Goal: Information Seeking & Learning: Compare options

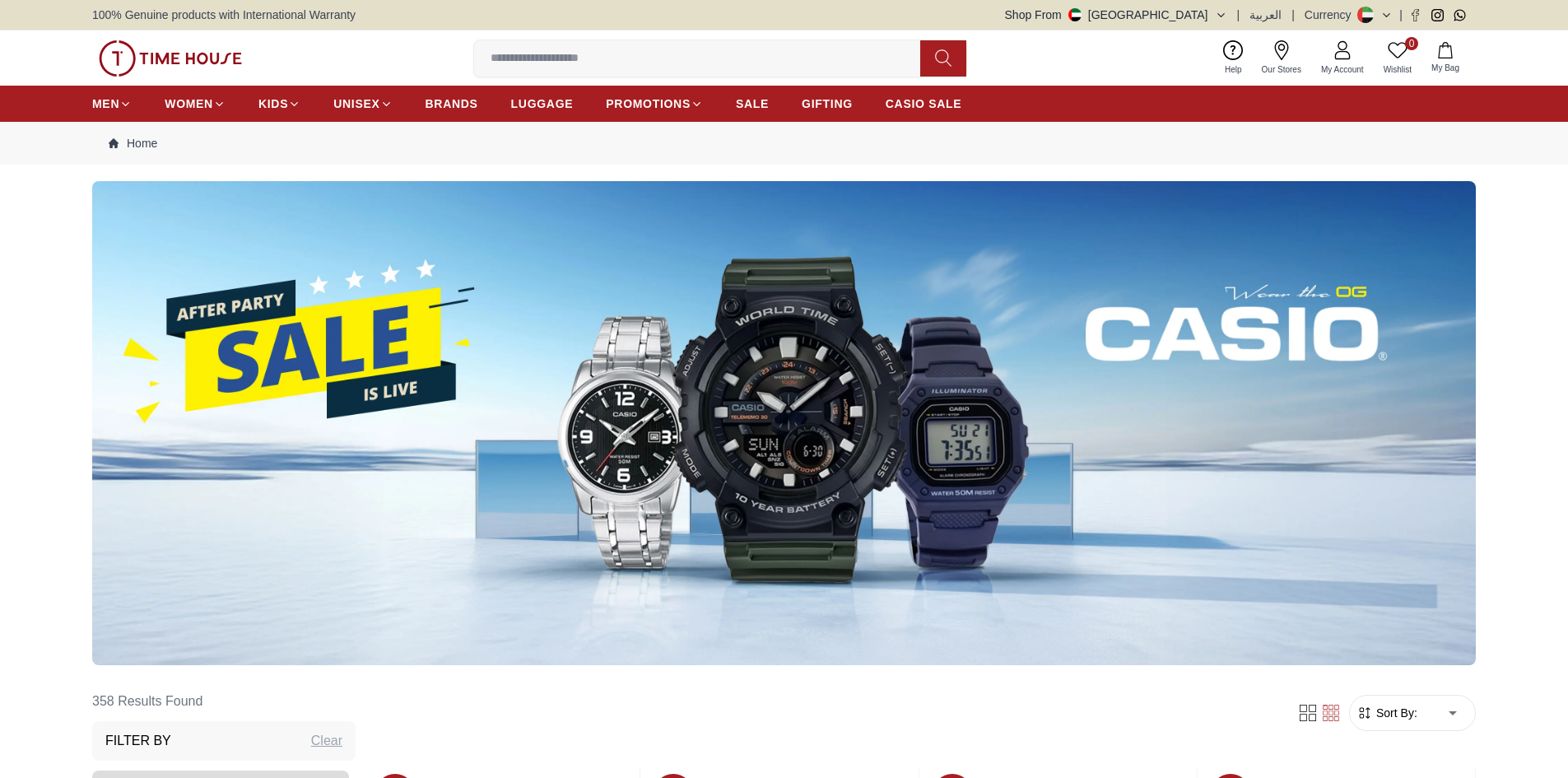
click at [671, 463] on img at bounding box center [784, 423] width 1384 height 484
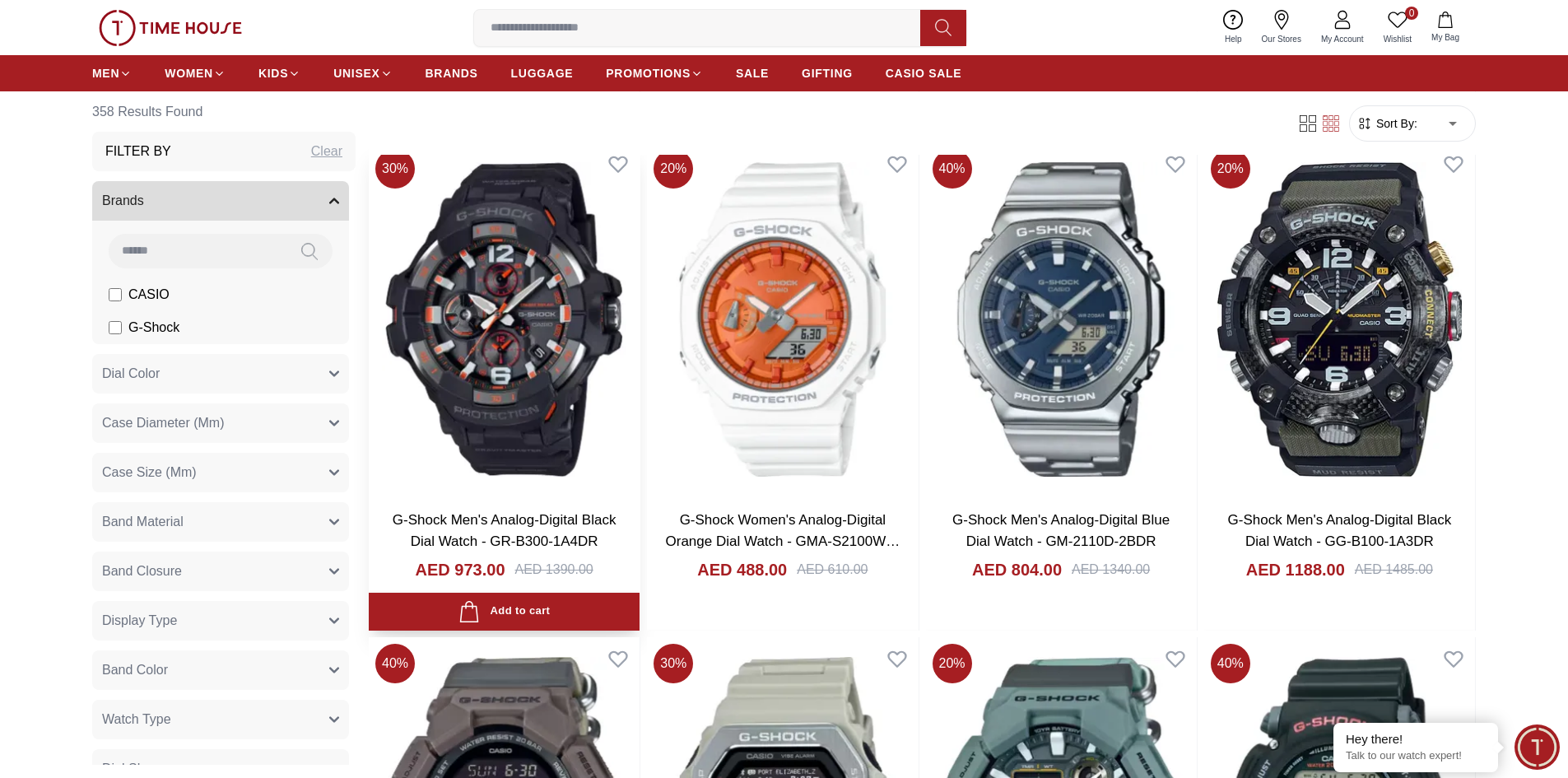
scroll to position [2140, 0]
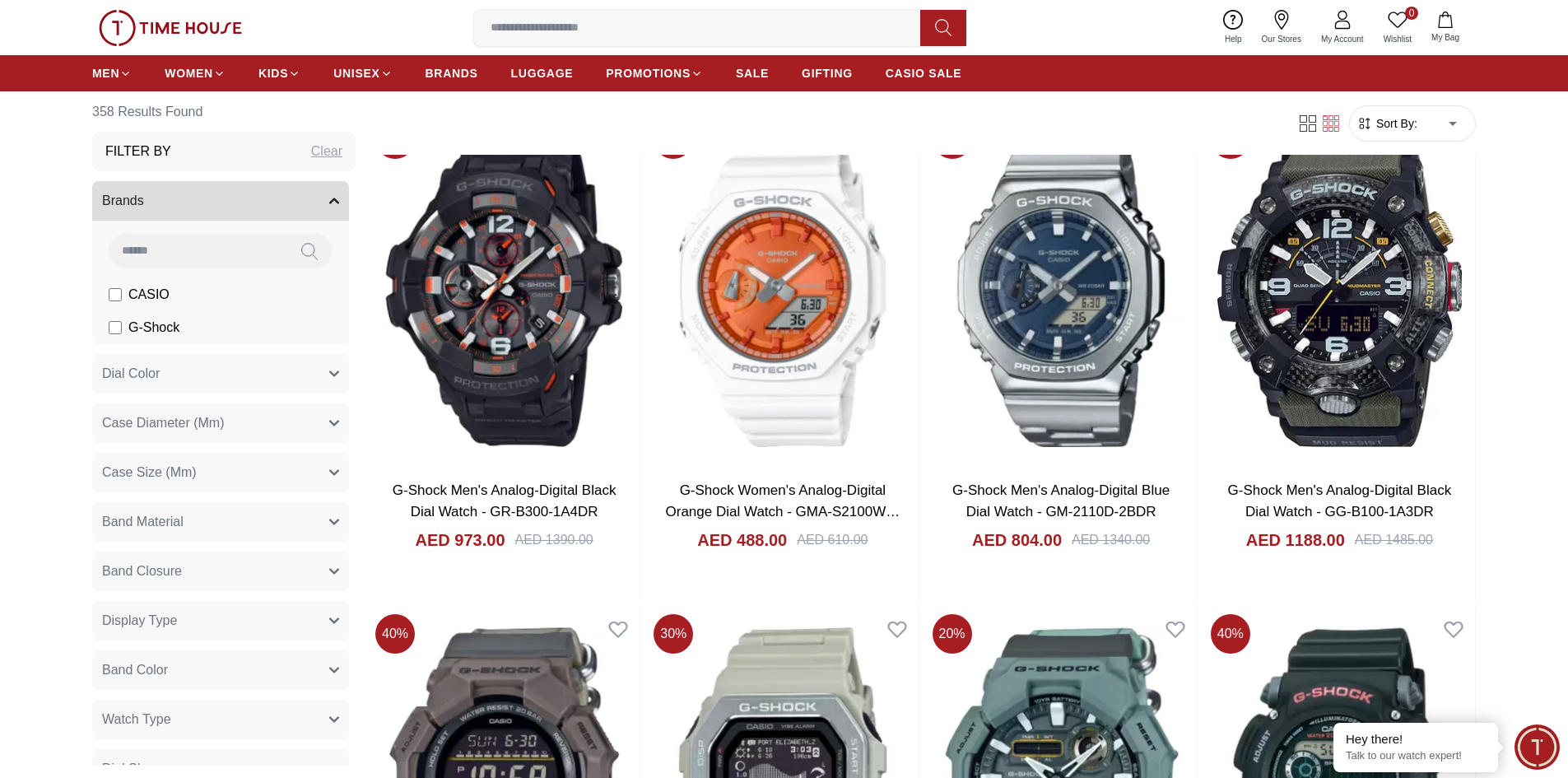
click at [138, 323] on span "G-Shock" at bounding box center [153, 328] width 51 height 20
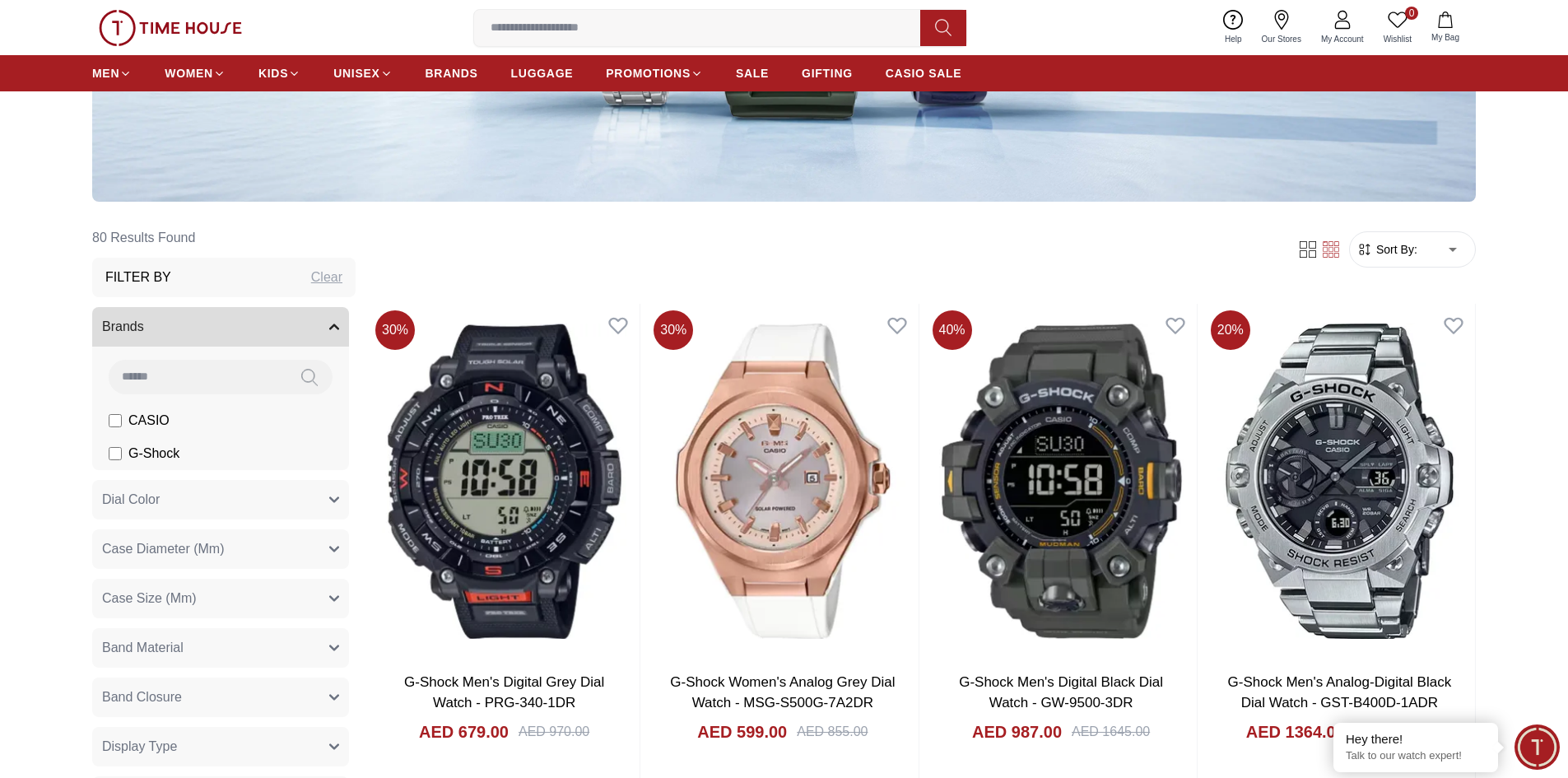
scroll to position [247, 0]
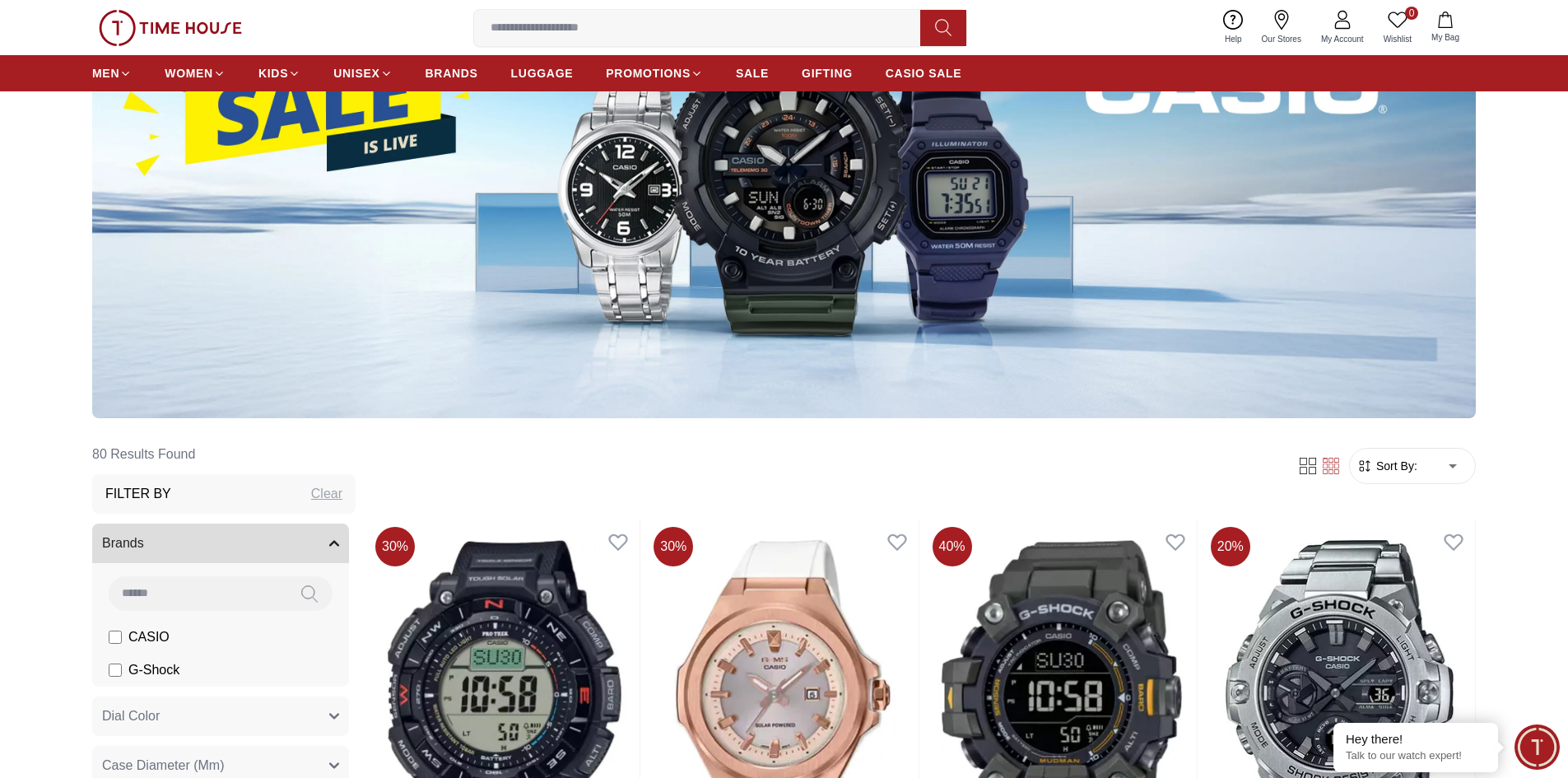
click at [1401, 468] on span "Sort By:" at bounding box center [1395, 466] width 44 height 16
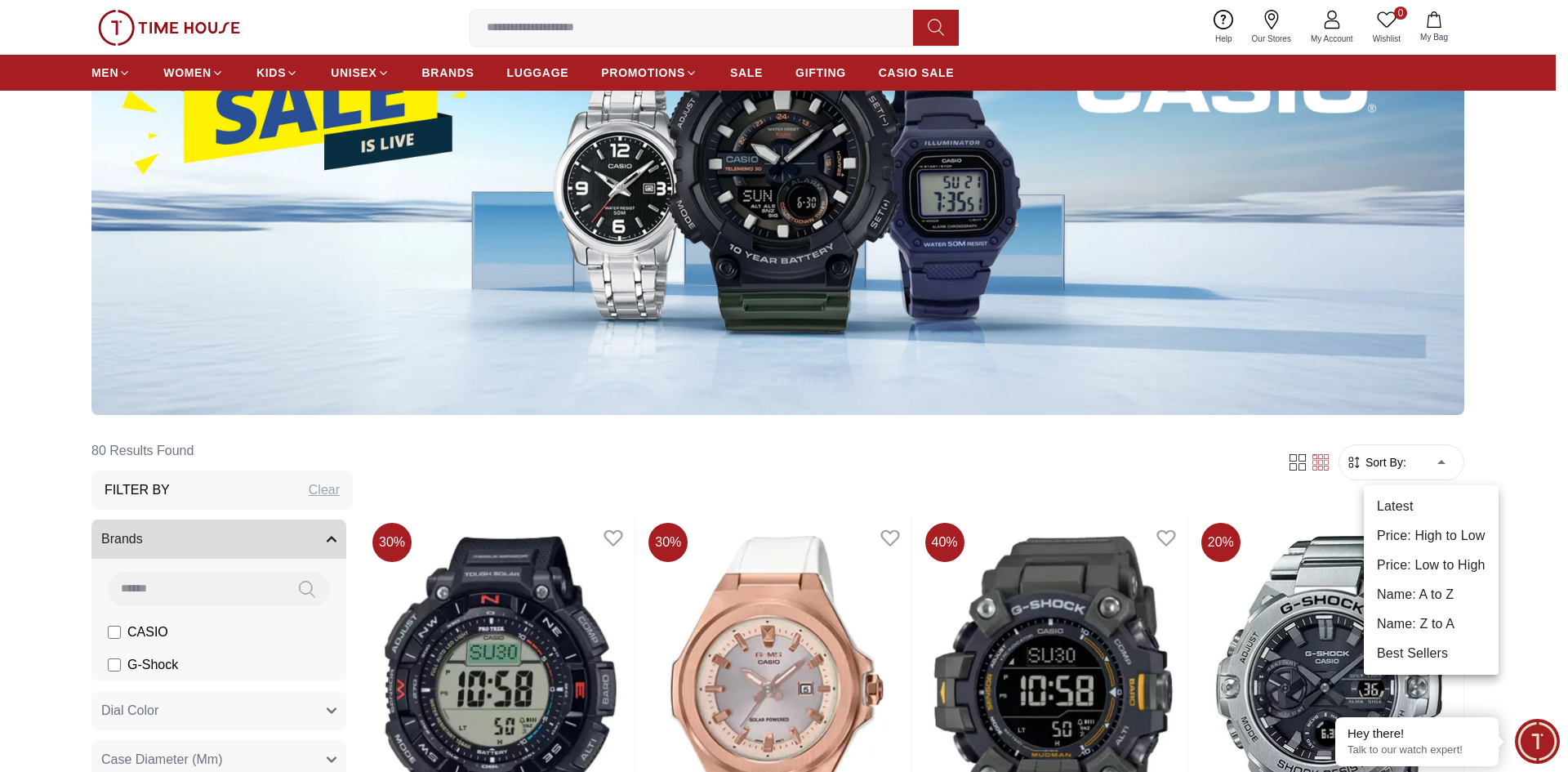
click at [1403, 560] on li "Price: Low to High" at bounding box center [1431, 566] width 135 height 30
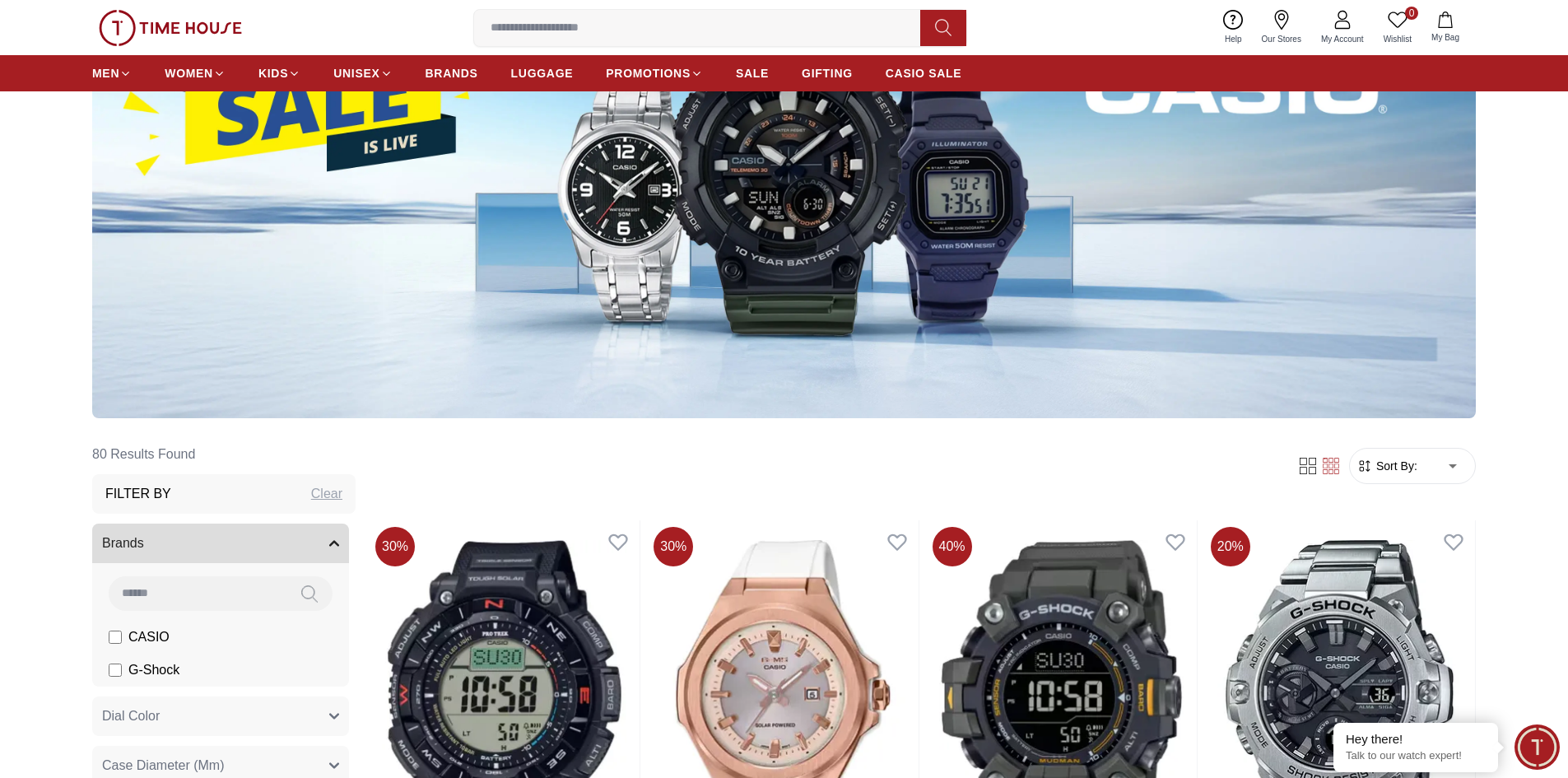
type input "*"
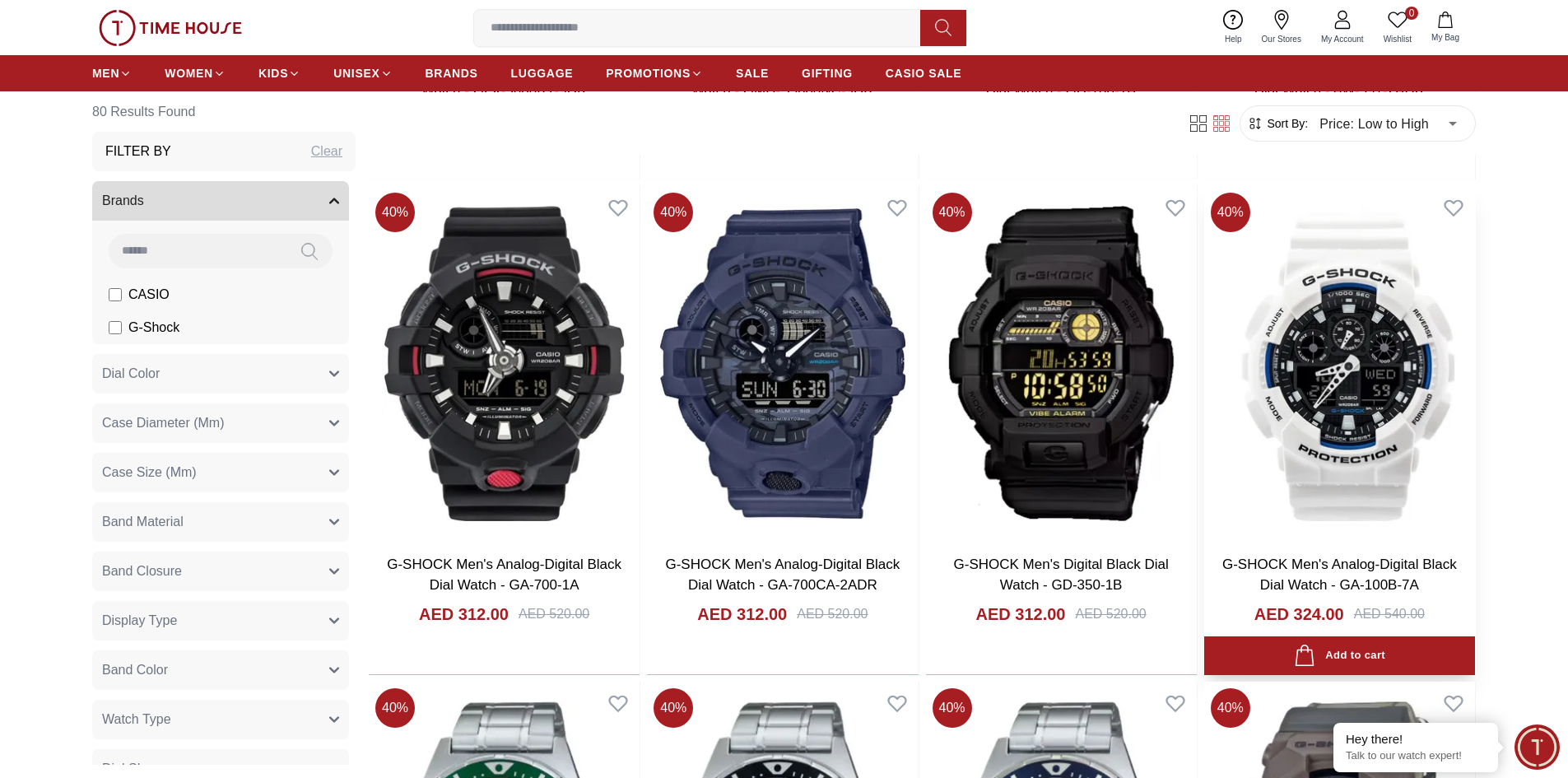
scroll to position [1564, 0]
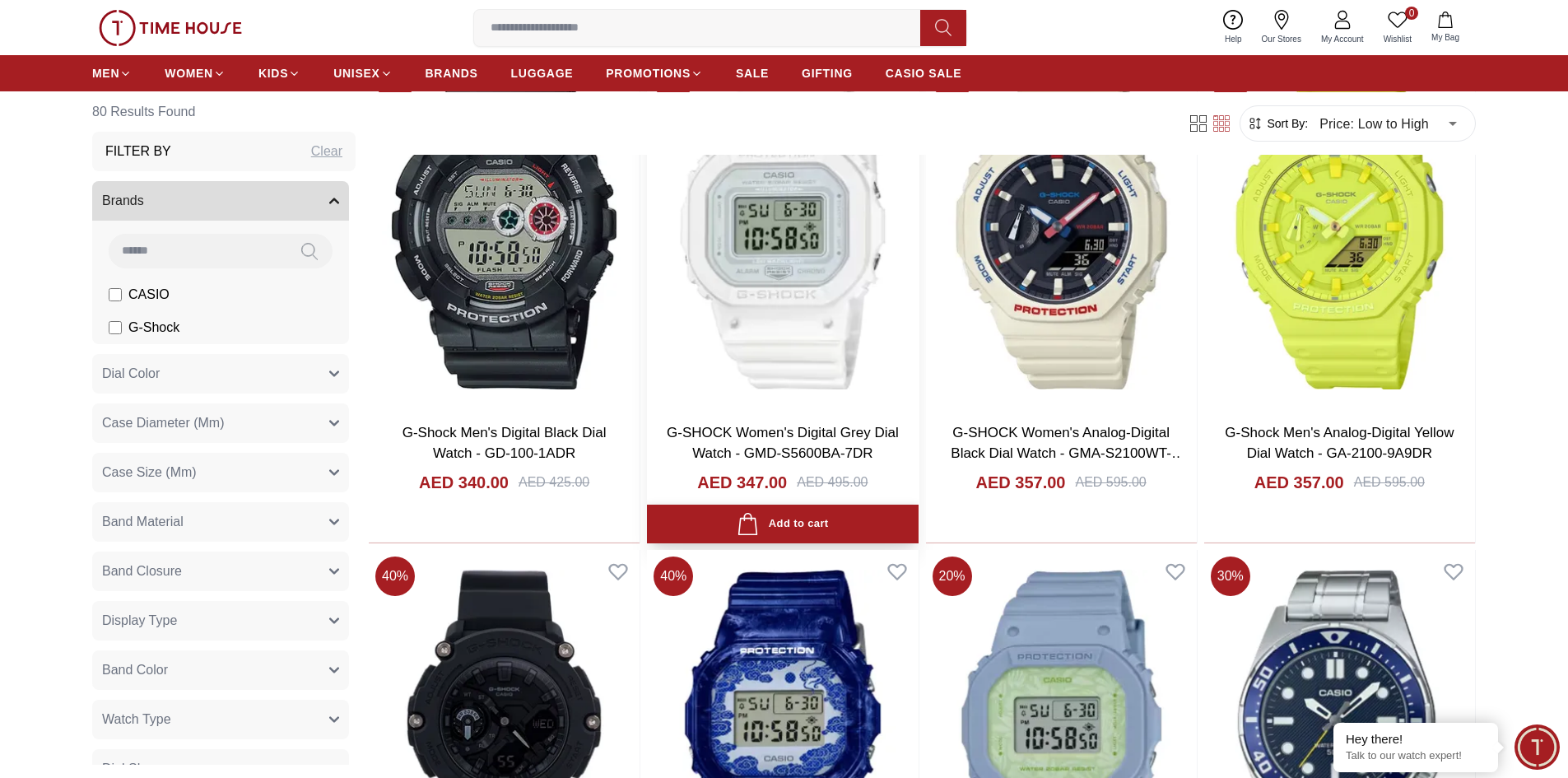
scroll to position [2717, 0]
